Goal: Information Seeking & Learning: Compare options

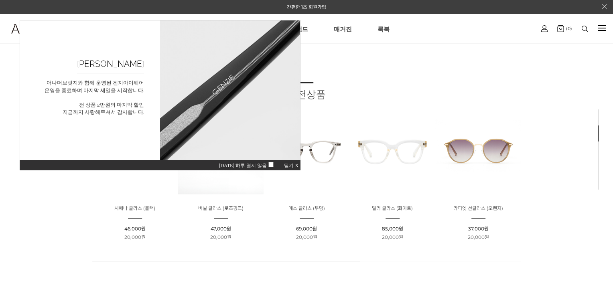
click at [292, 165] on span "닫기 X" at bounding box center [291, 166] width 14 height 6
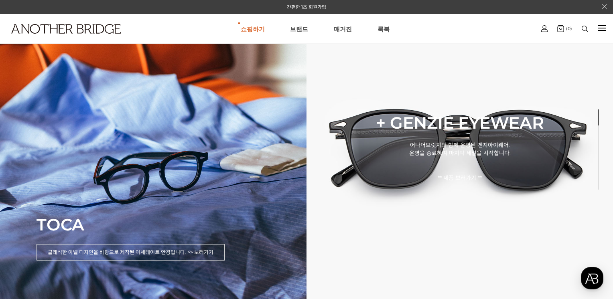
click at [584, 32] on div at bounding box center [585, 29] width 20 height 14
click at [588, 29] on div at bounding box center [585, 29] width 20 height 6
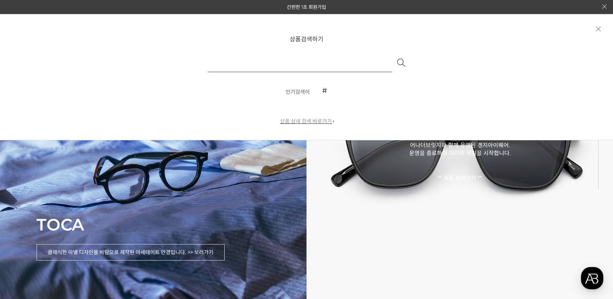
click at [322, 57] on input "text" at bounding box center [300, 62] width 184 height 19
type input "**"
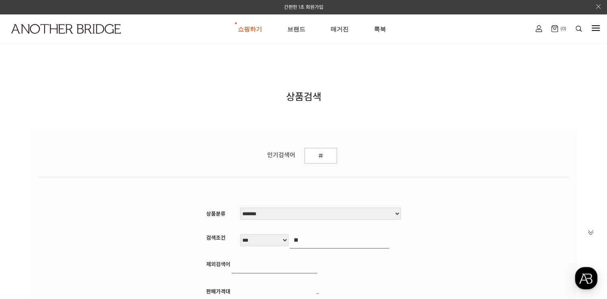
click at [576, 28] on img at bounding box center [579, 29] width 6 height 6
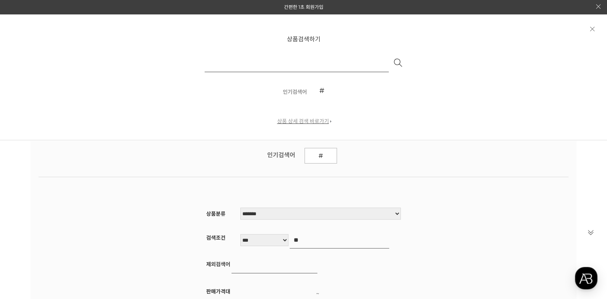
click at [361, 63] on input "text" at bounding box center [297, 62] width 184 height 19
type input "**"
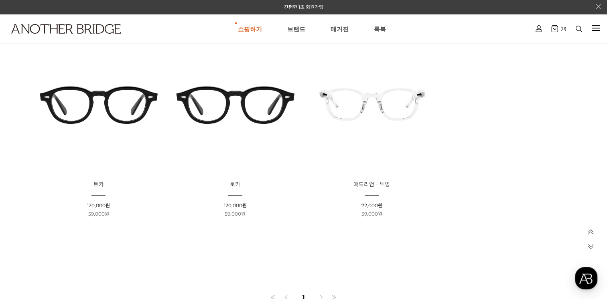
scroll to position [361, 0]
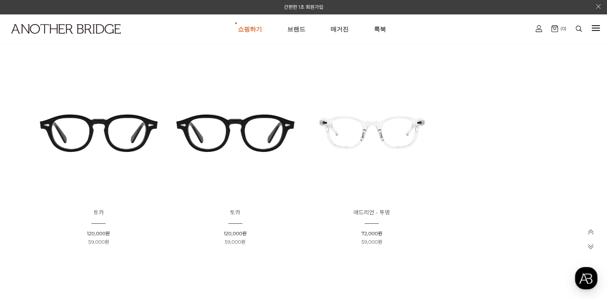
click at [118, 134] on img at bounding box center [98, 132] width 131 height 131
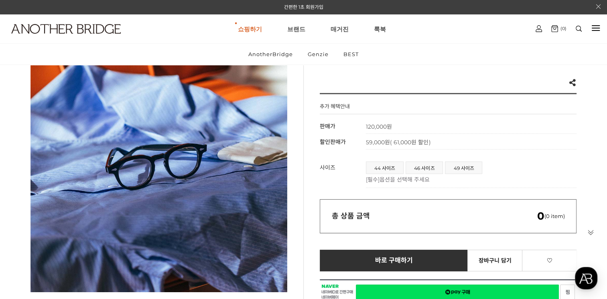
scroll to position [80, 0]
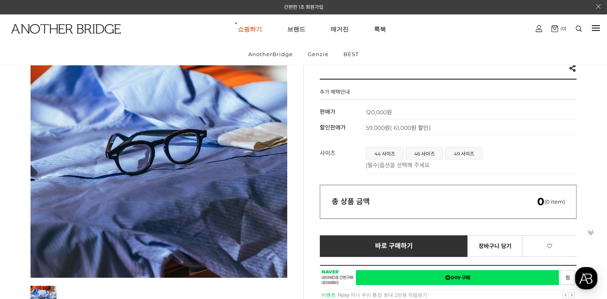
click at [391, 151] on span "44 사이즈" at bounding box center [384, 154] width 37 height 12
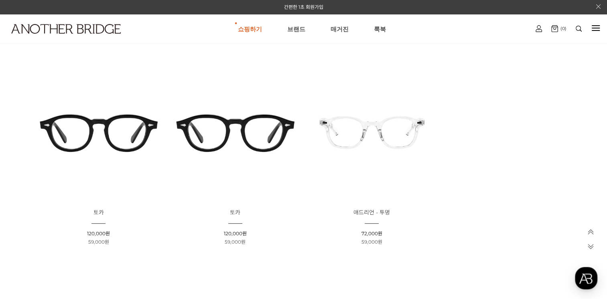
click at [228, 136] on img at bounding box center [235, 132] width 131 height 131
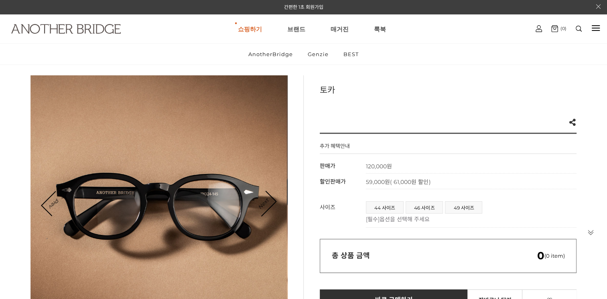
scroll to position [40, 0]
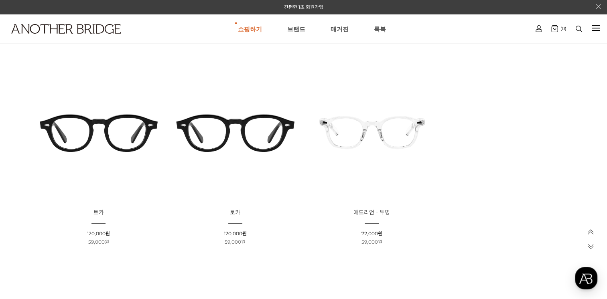
click at [117, 130] on img at bounding box center [98, 132] width 131 height 131
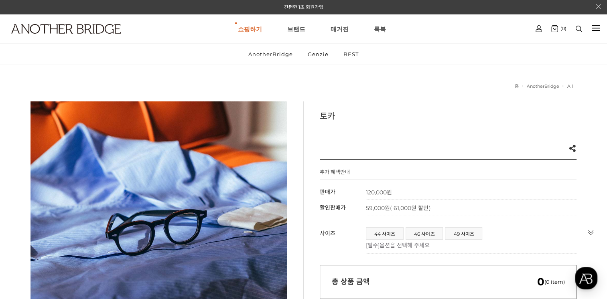
drag, startPoint x: 406, startPoint y: 83, endPoint x: 379, endPoint y: 67, distance: 31.1
click at [406, 83] on div "현재 위치 홈 AnotherBridge All" at bounding box center [304, 86] width 547 height 12
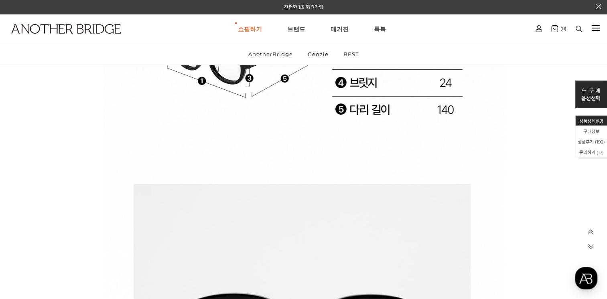
scroll to position [12201, 0]
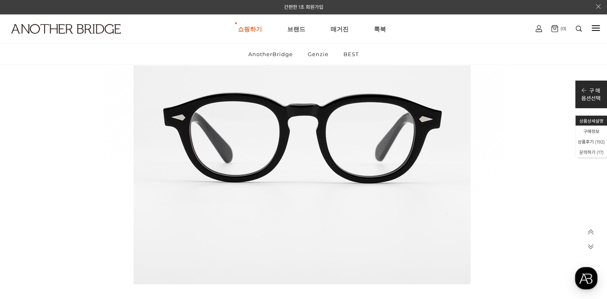
drag, startPoint x: 67, startPoint y: 169, endPoint x: 81, endPoint y: 148, distance: 25.4
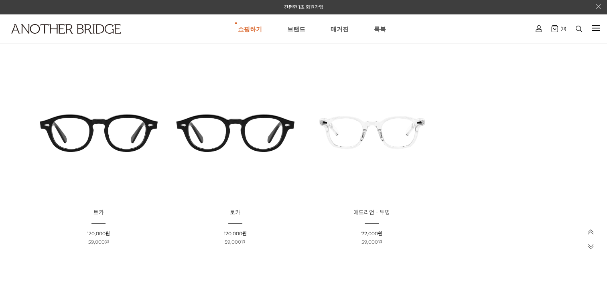
scroll to position [361, 0]
click at [242, 153] on img at bounding box center [235, 132] width 131 height 131
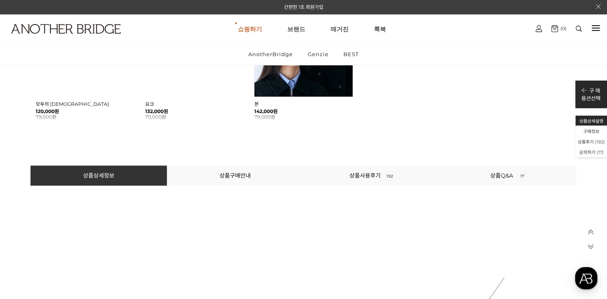
scroll to position [843, 0]
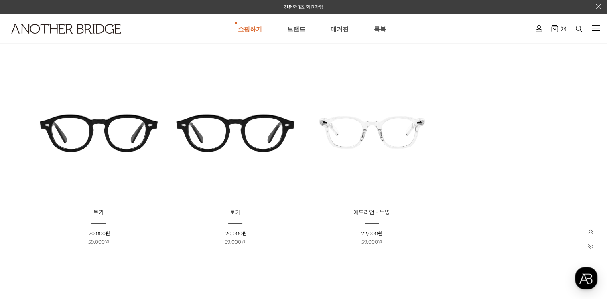
click at [253, 102] on img at bounding box center [235, 132] width 131 height 131
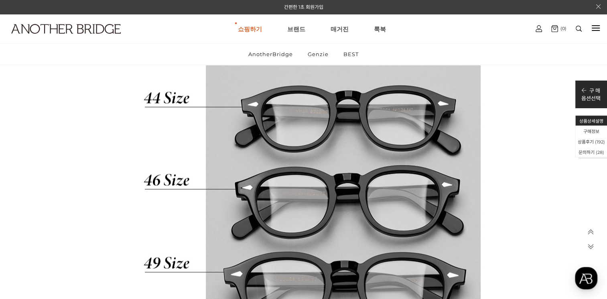
scroll to position [4656, 0]
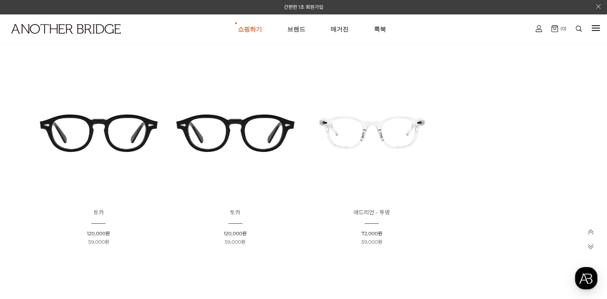
click at [115, 133] on img at bounding box center [98, 132] width 131 height 131
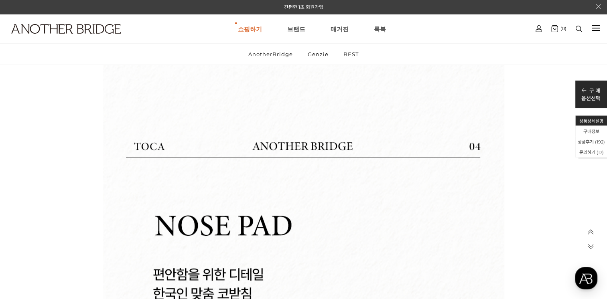
scroll to position [6703, 0]
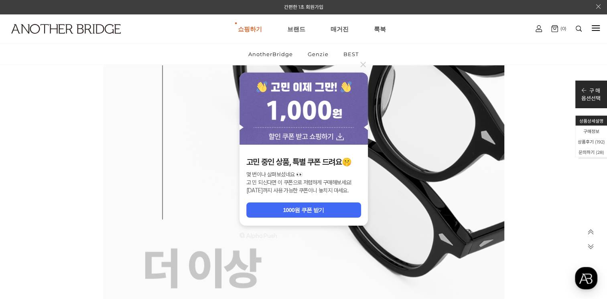
scroll to position [7666, 0]
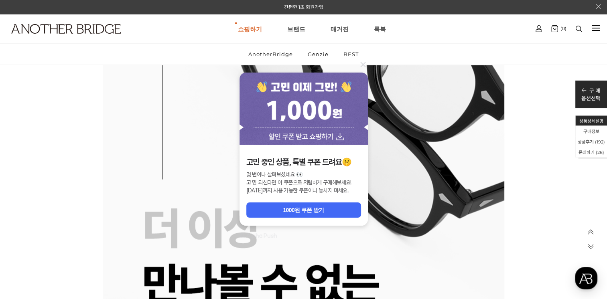
click at [363, 63] on icon at bounding box center [363, 65] width 10 height 10
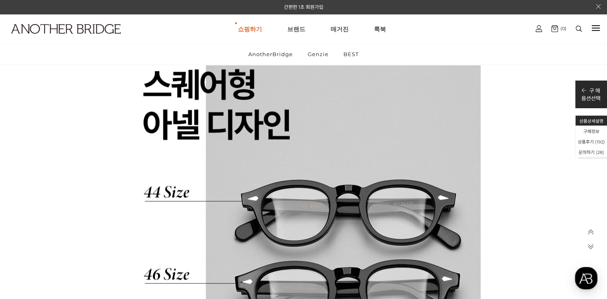
scroll to position [4575, 0]
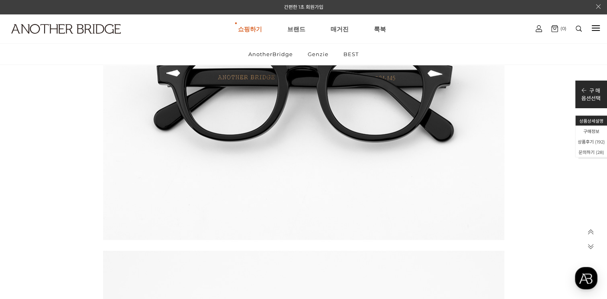
scroll to position [32469, 0]
